Goal: Book appointment/travel/reservation

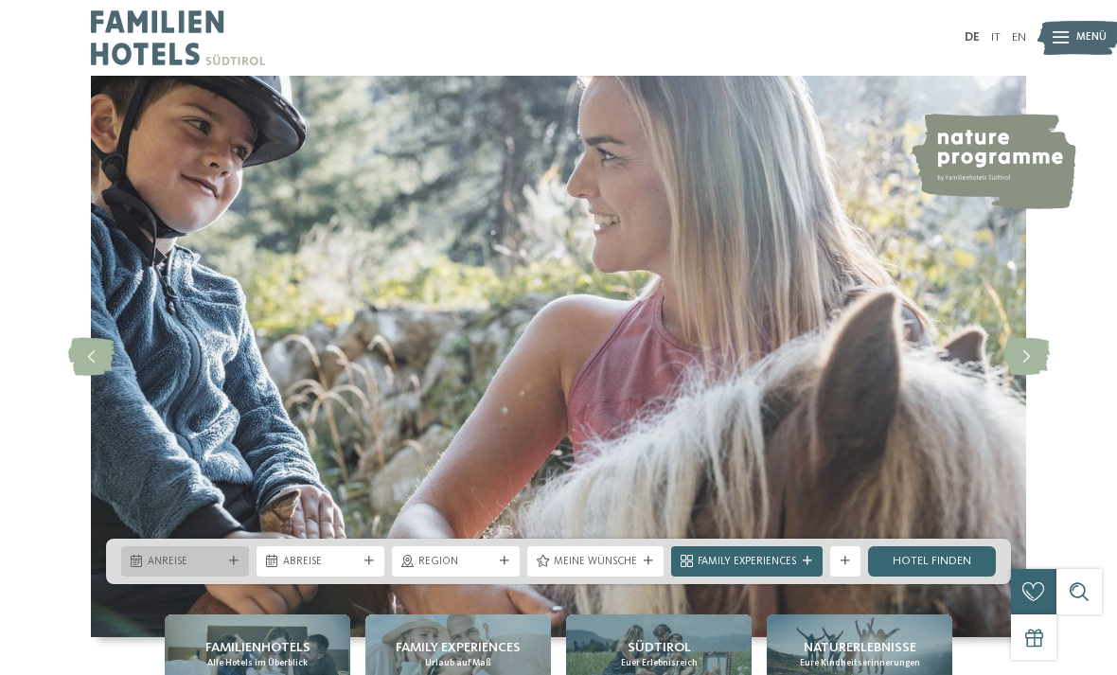
click at [218, 570] on span "Anreise" at bounding box center [185, 562] width 75 height 15
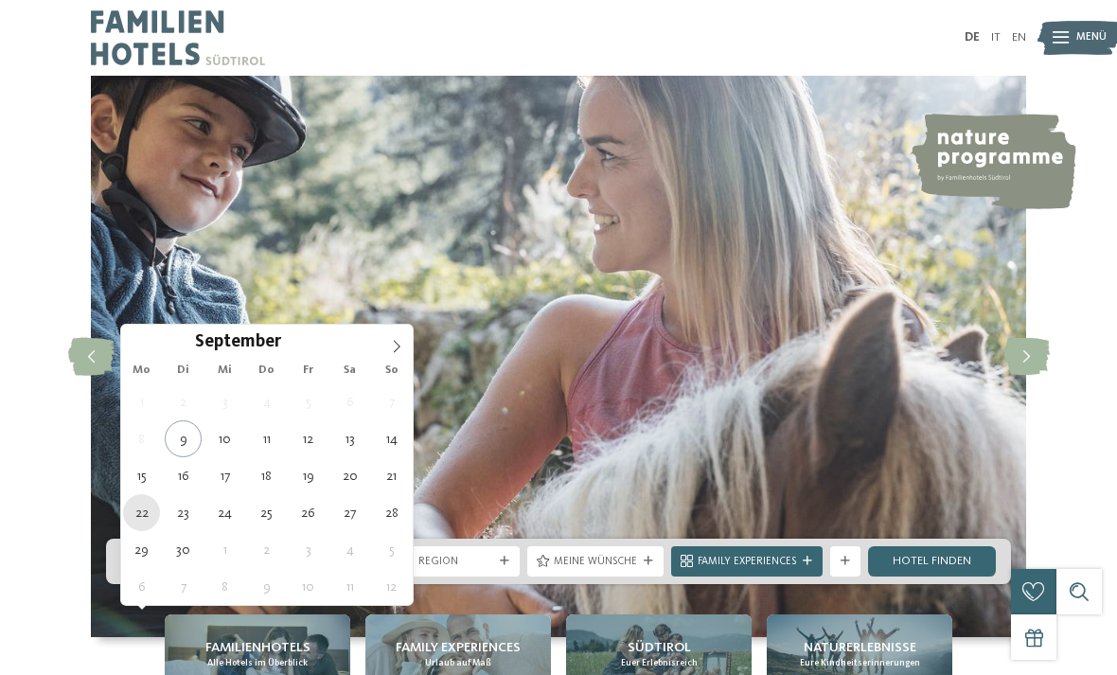
type div "[DATE]"
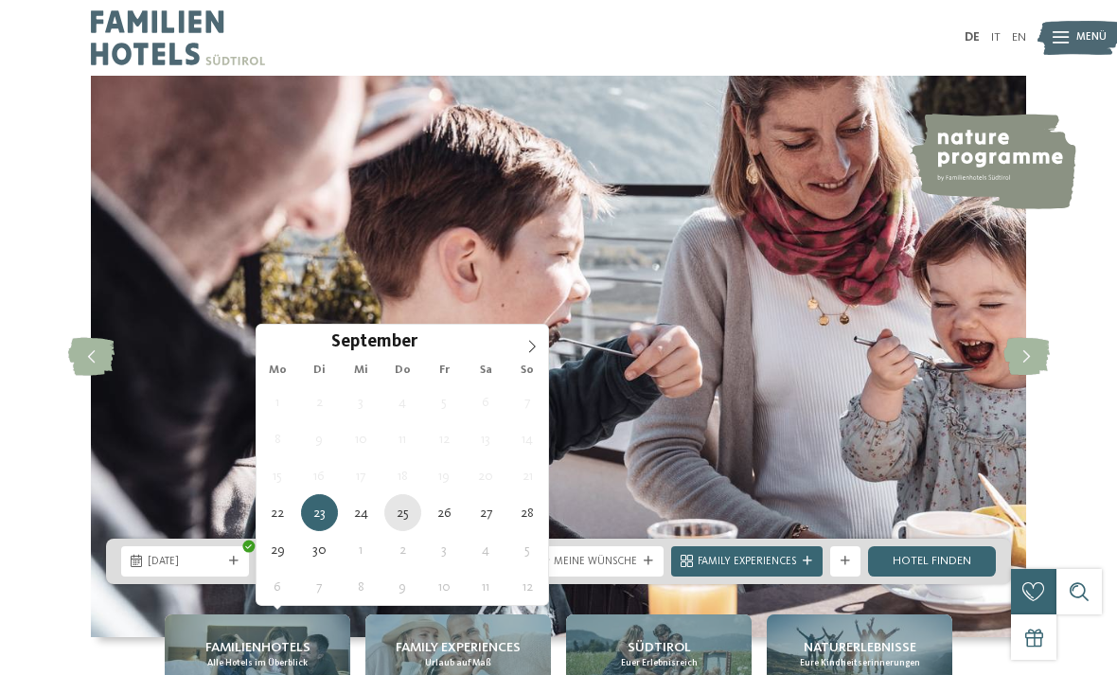
type div "[DATE]"
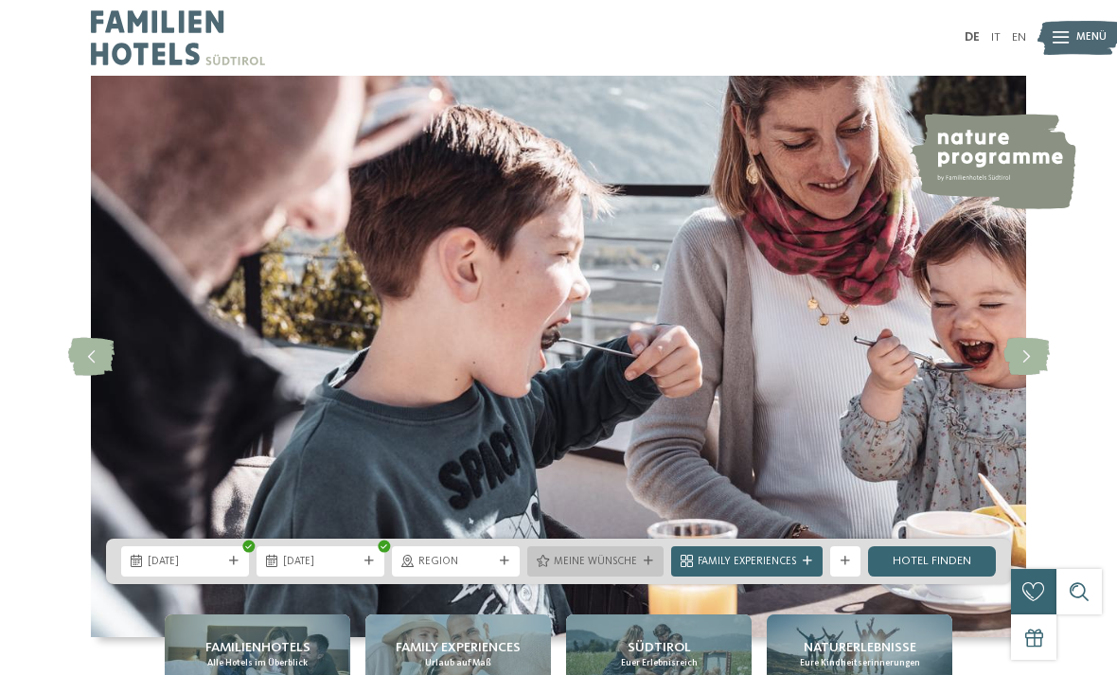
click at [627, 570] on span "Meine Wünsche" at bounding box center [595, 562] width 83 height 15
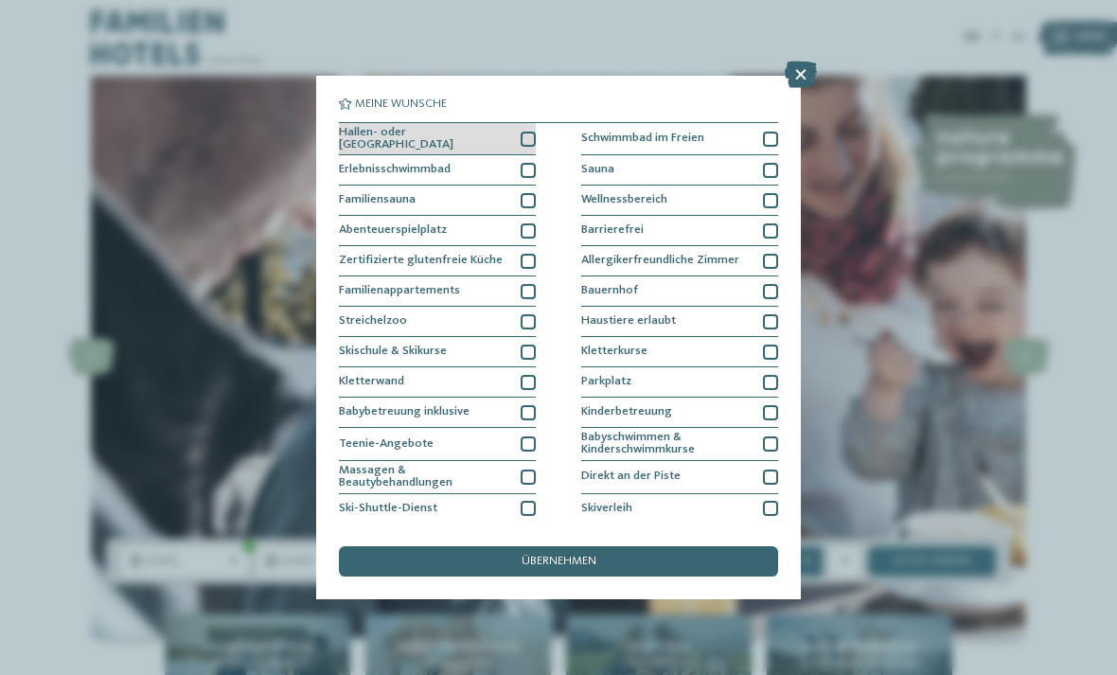
click at [532, 132] on div at bounding box center [528, 139] width 15 height 15
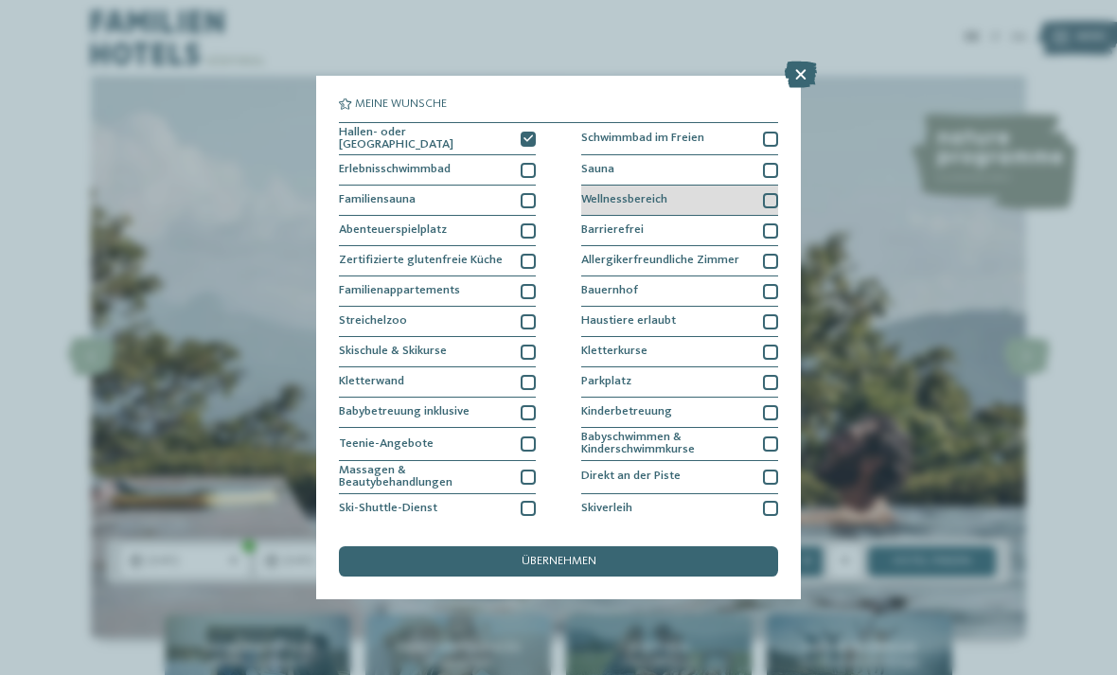
click at [701, 196] on div "Wellnessbereich" at bounding box center [679, 201] width 197 height 30
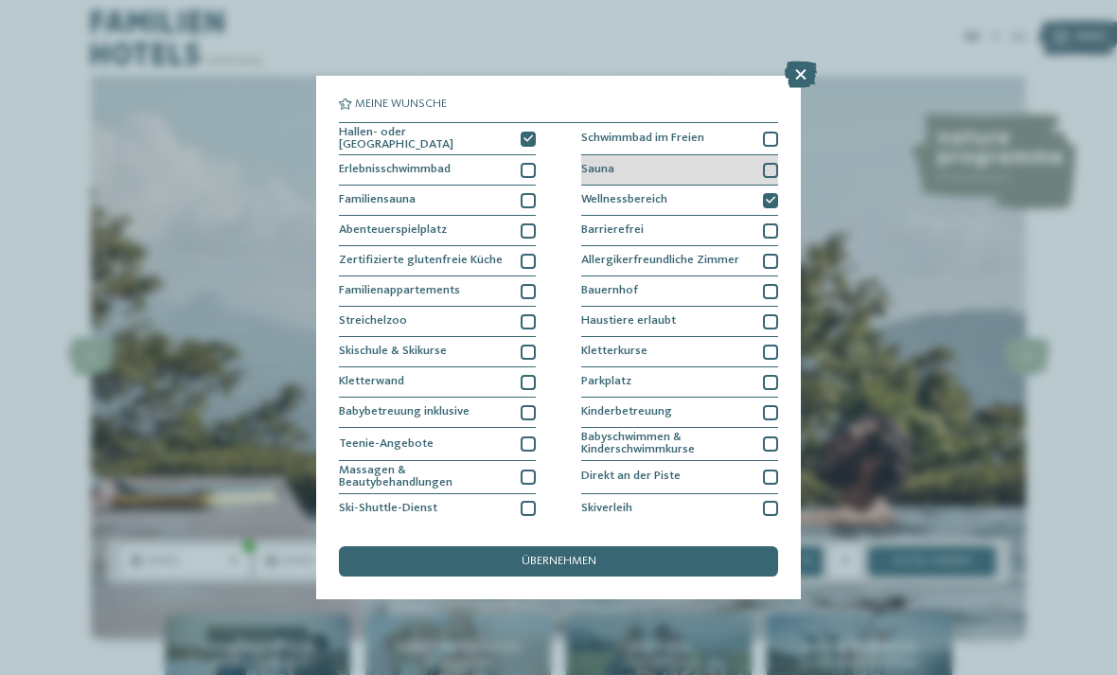
click at [715, 157] on div "Sauna" at bounding box center [679, 170] width 197 height 30
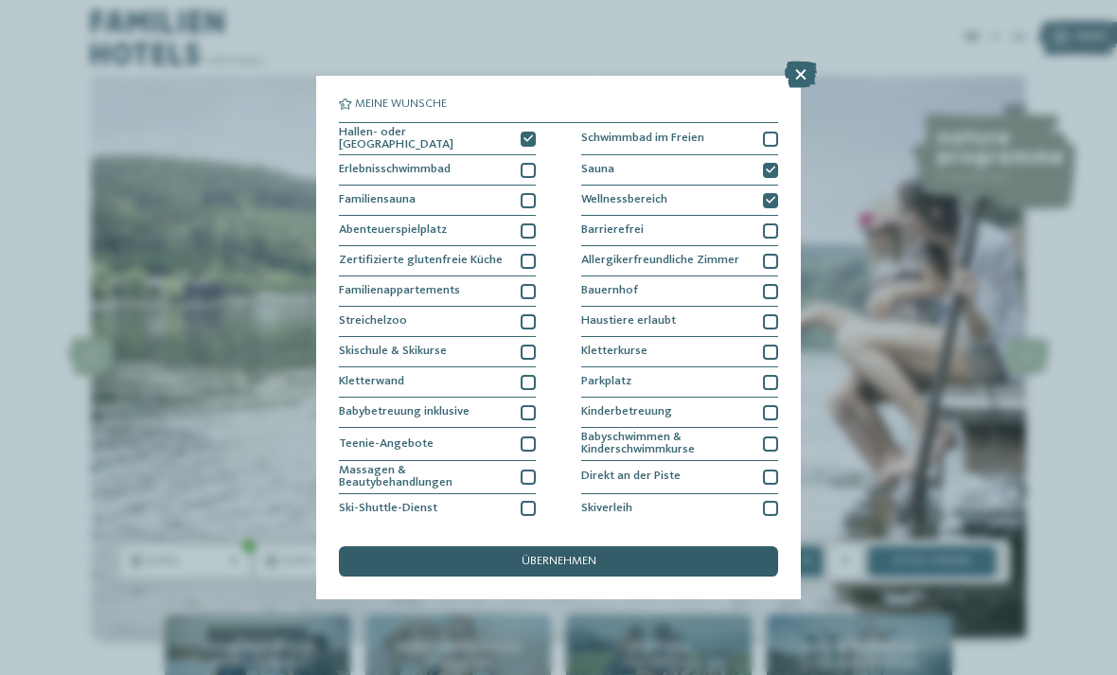
click at [586, 556] on span "übernehmen" at bounding box center [559, 562] width 75 height 12
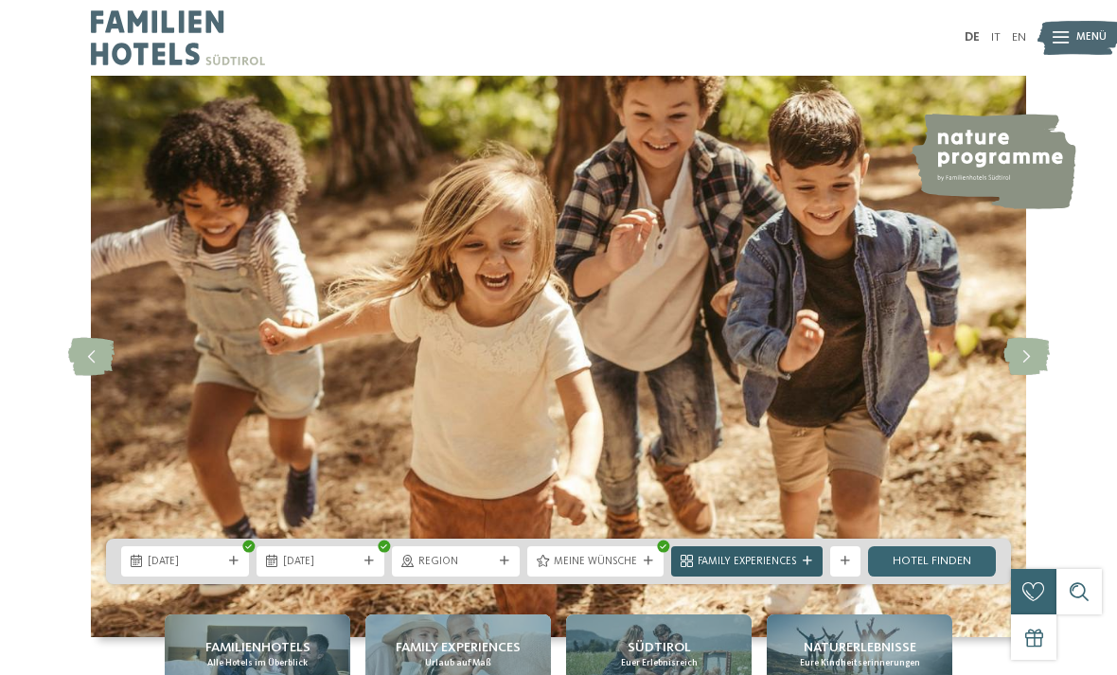
click at [790, 570] on span "Family Experiences" at bounding box center [747, 562] width 98 height 15
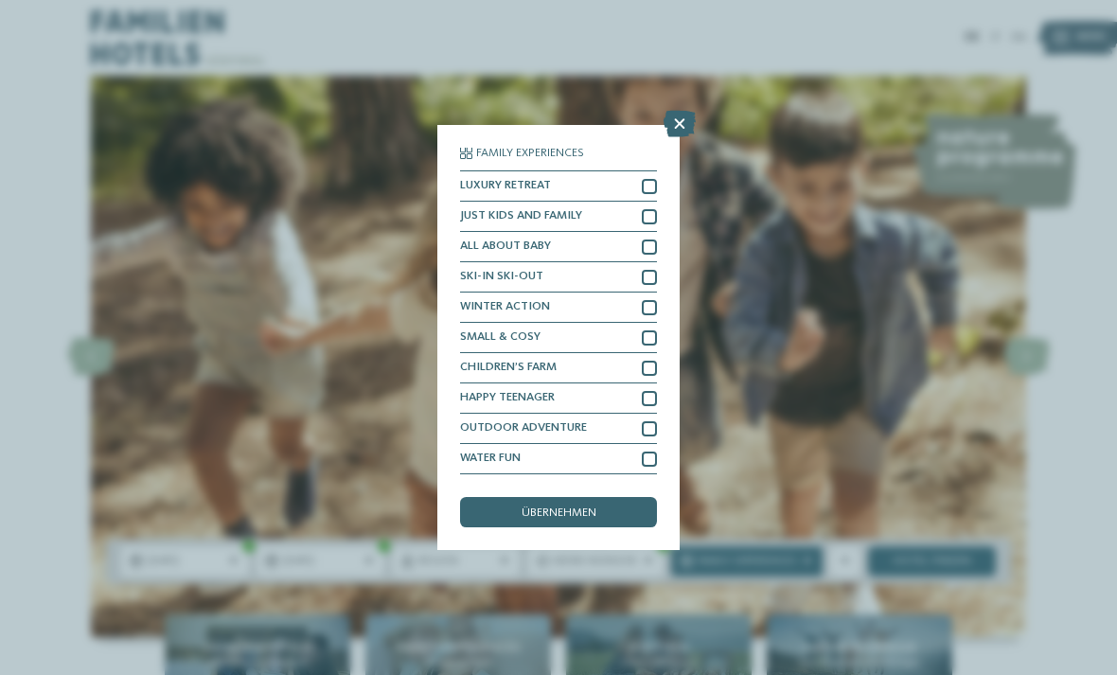
click at [825, 531] on img at bounding box center [558, 356] width 935 height 561
click at [678, 111] on icon at bounding box center [680, 124] width 32 height 27
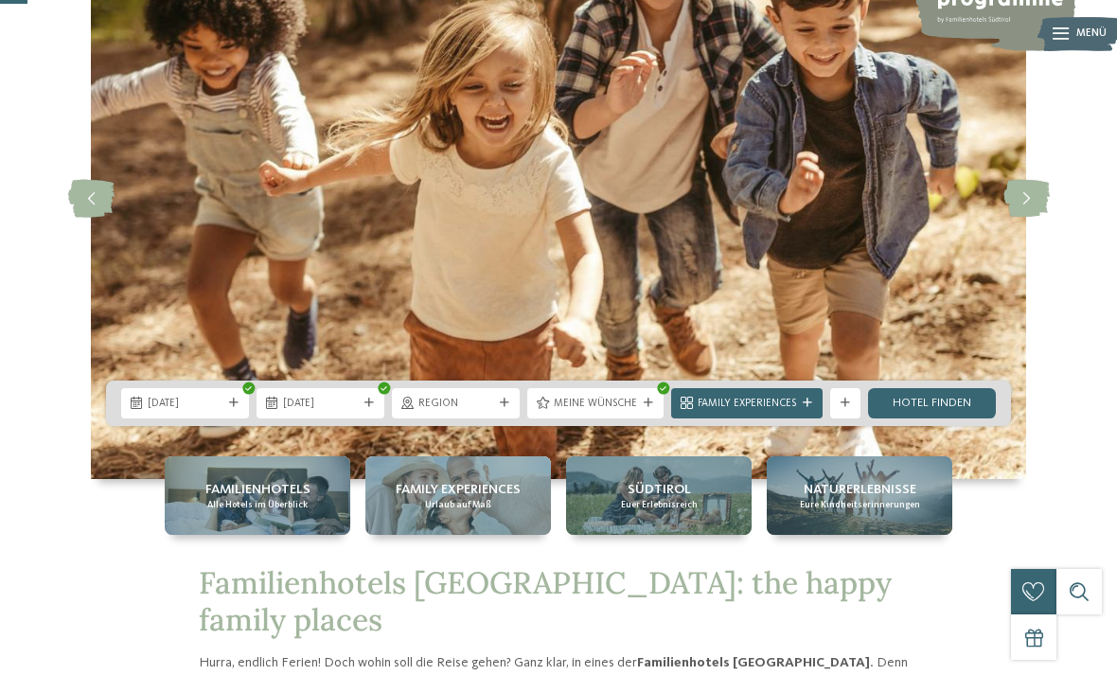
scroll to position [160, 0]
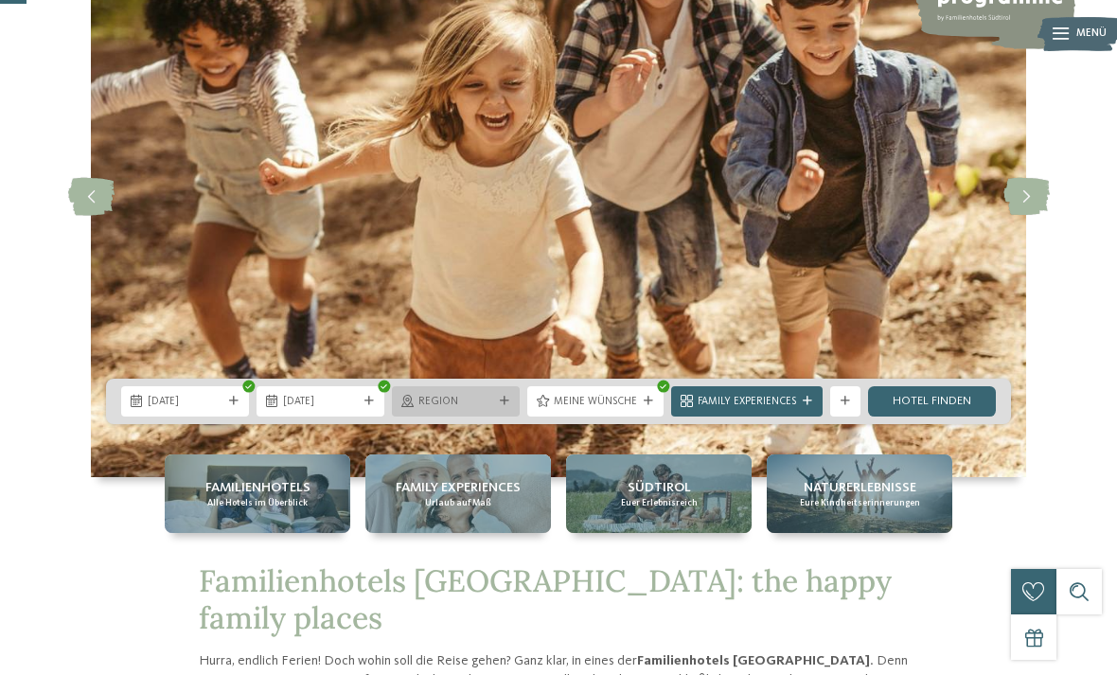
click at [449, 410] on span "Region" at bounding box center [455, 402] width 75 height 15
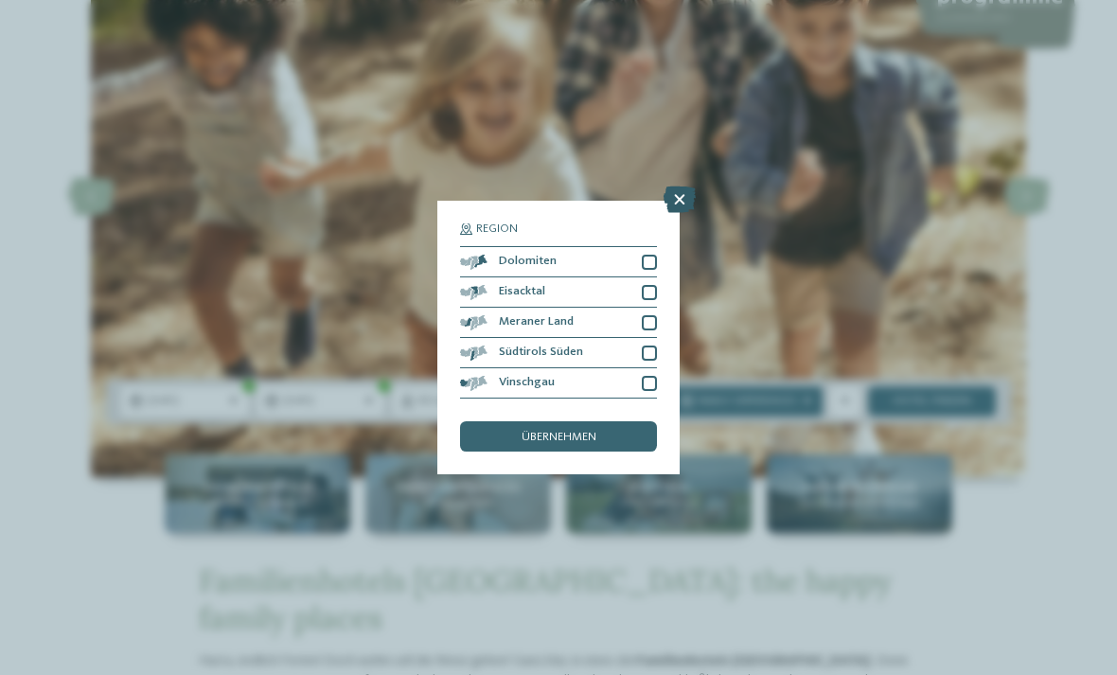
click at [683, 187] on icon at bounding box center [680, 200] width 32 height 27
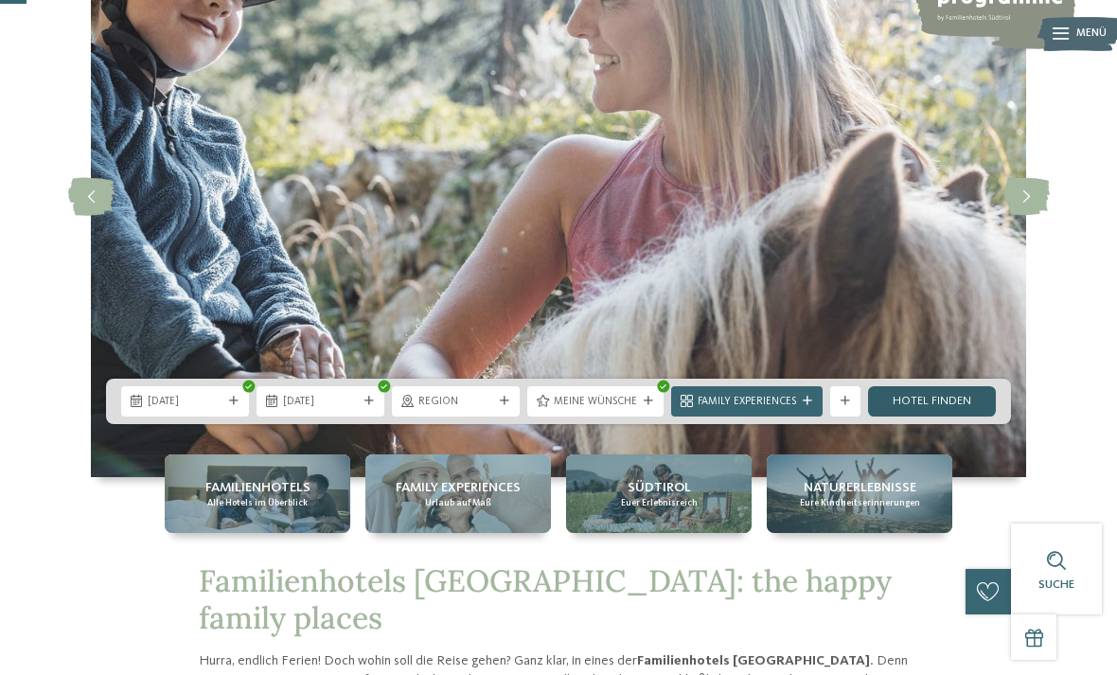
click at [955, 417] on link "Hotel finden" at bounding box center [932, 401] width 128 height 30
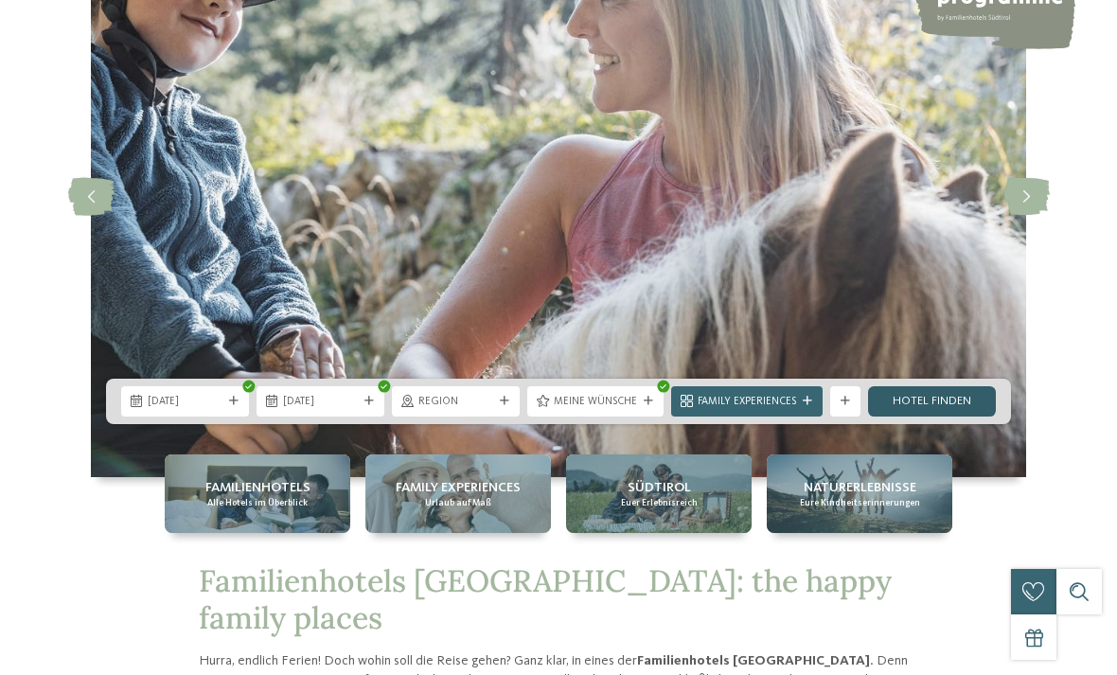
scroll to position [0, 0]
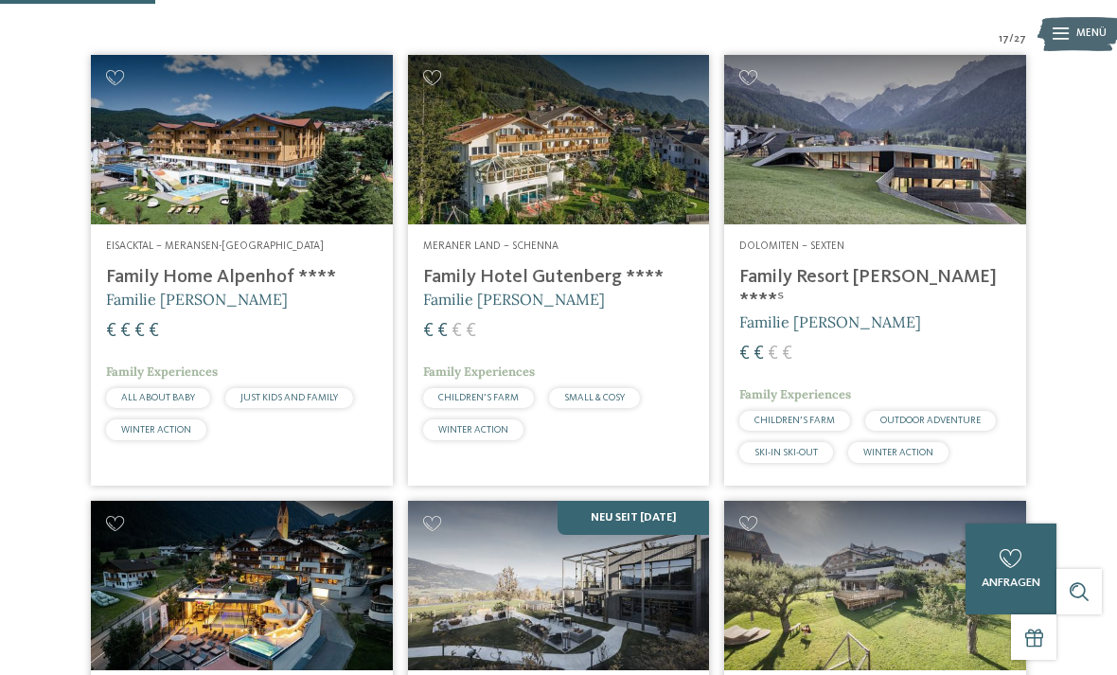
scroll to position [481, 0]
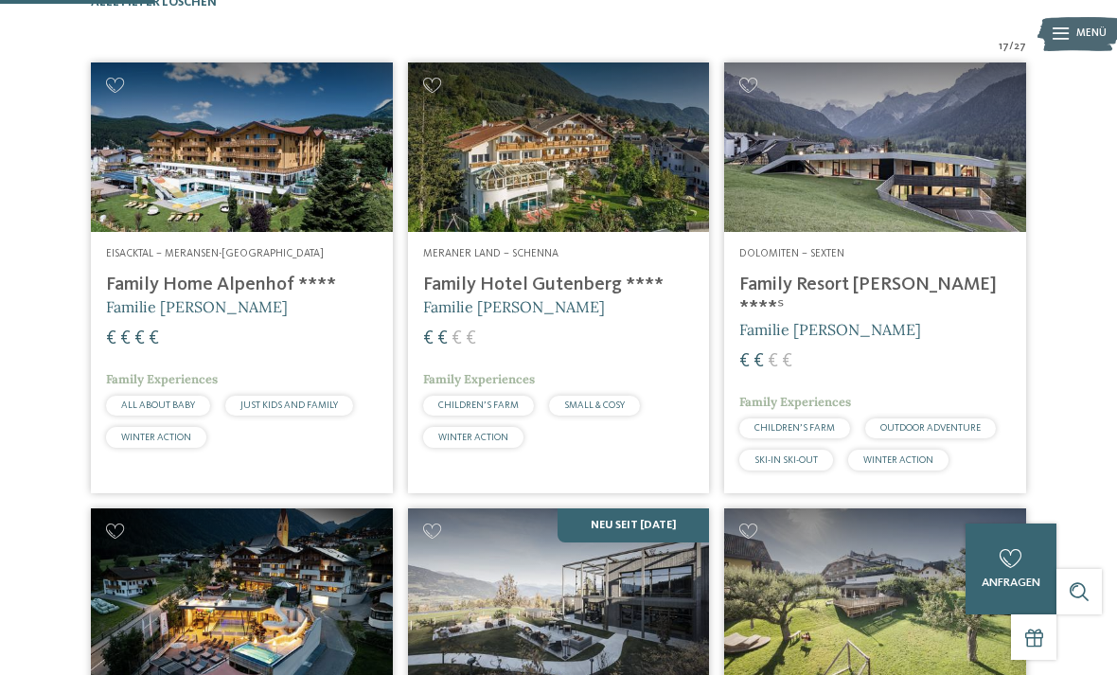
click at [926, 207] on img at bounding box center [875, 146] width 302 height 169
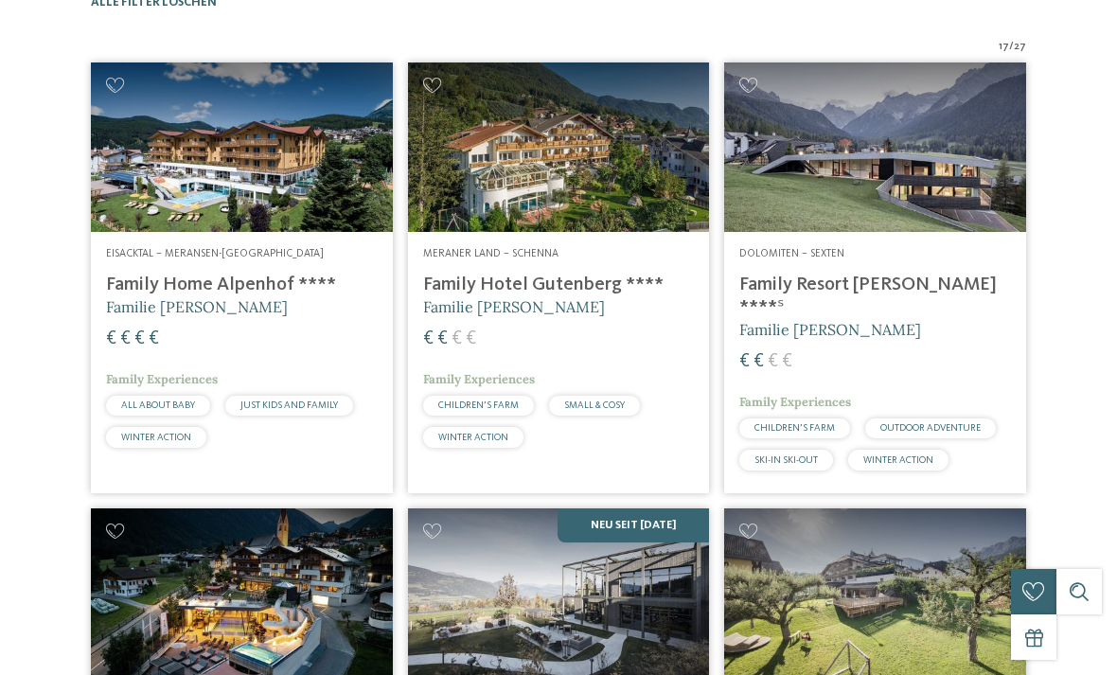
scroll to position [0, 0]
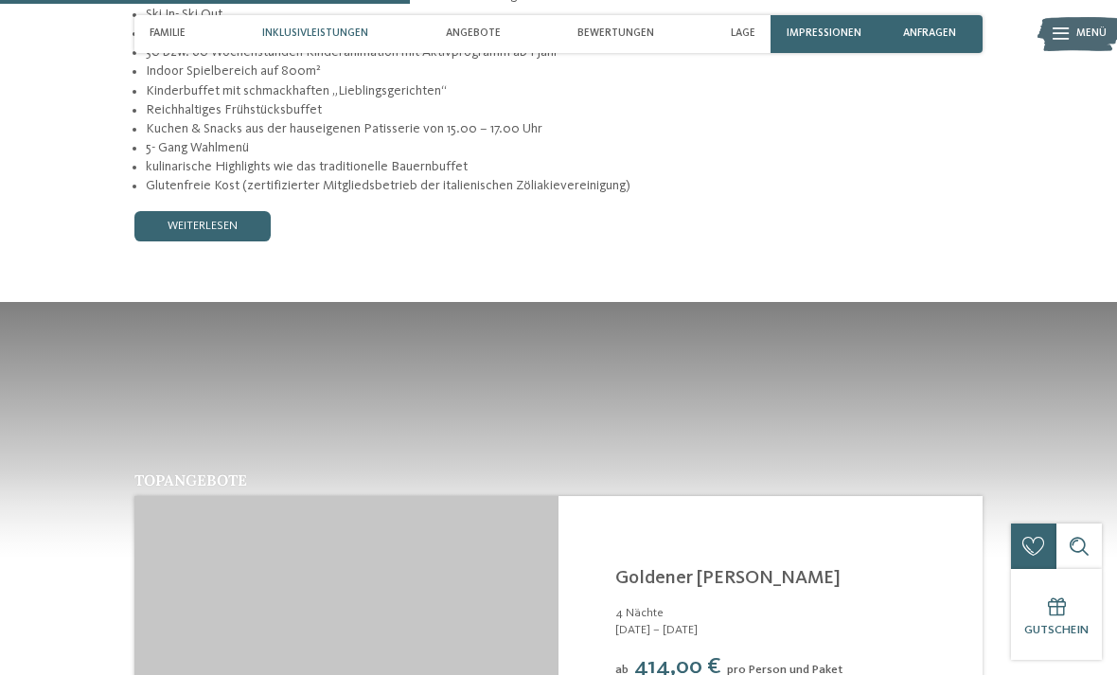
scroll to position [1737, 0]
